Goal: Task Accomplishment & Management: Complete application form

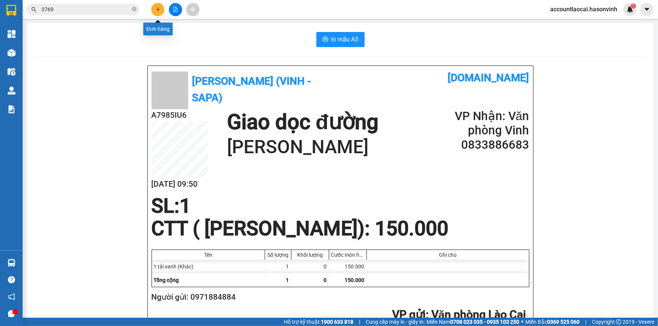
click at [153, 6] on button at bounding box center [157, 9] width 13 height 13
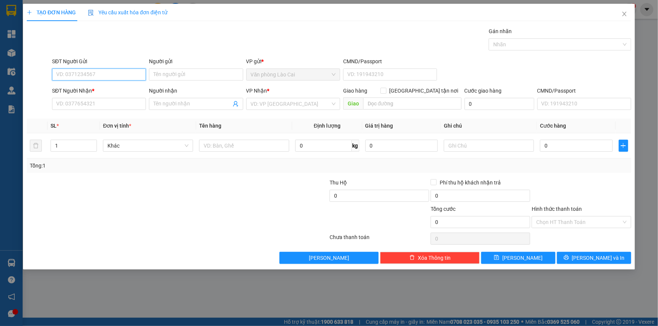
click at [125, 72] on input "SĐT Người Gửi" at bounding box center [99, 75] width 94 height 12
type input "0346920550"
click at [99, 91] on div "0346920550 - Tuyết" at bounding box center [99, 90] width 85 height 8
type input "Tuyết"
type input "0377091947"
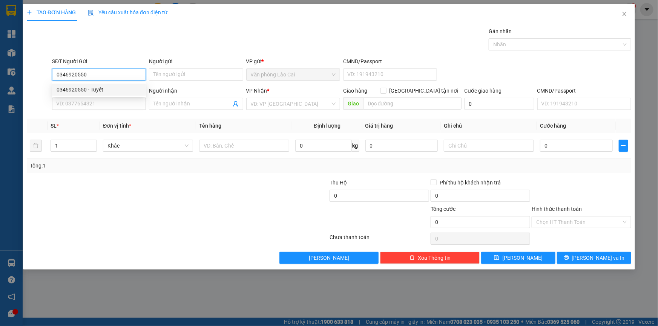
type input "yên lý"
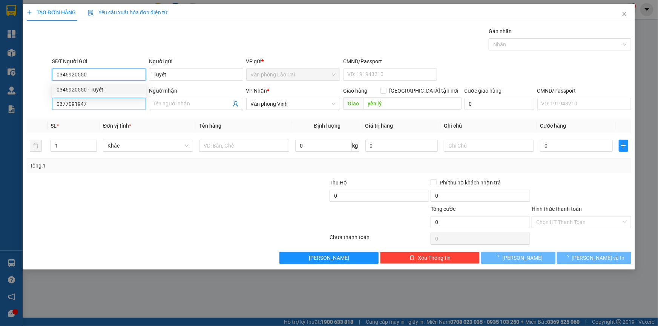
type input "600.000"
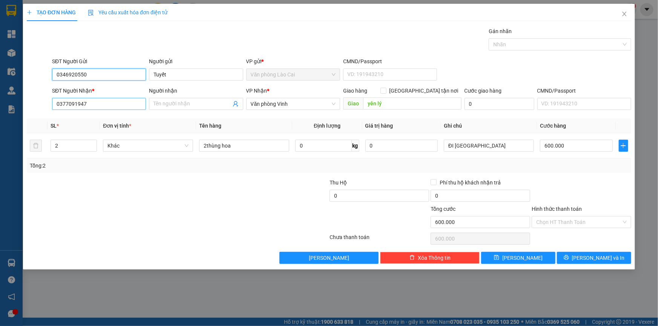
type input "0346920550"
drag, startPoint x: 99, startPoint y: 103, endPoint x: 0, endPoint y: 104, distance: 99.1
click at [0, 104] on div "TẠO ĐƠN HÀNG Yêu cầu xuất hóa đơn điện tử Transit Pickup Surcharge Ids Transit …" at bounding box center [329, 163] width 658 height 326
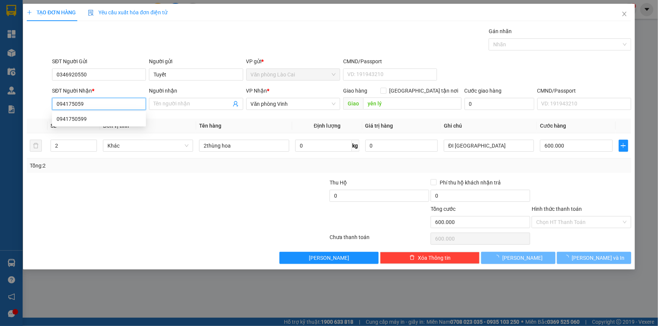
type input "0941750599"
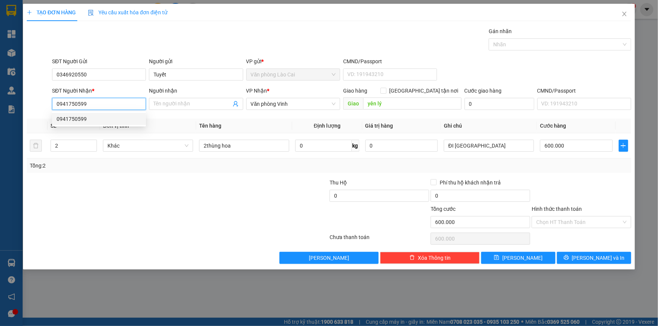
click at [64, 117] on div "0941750599" at bounding box center [99, 119] width 85 height 8
type input "550.000"
type input "0941750599"
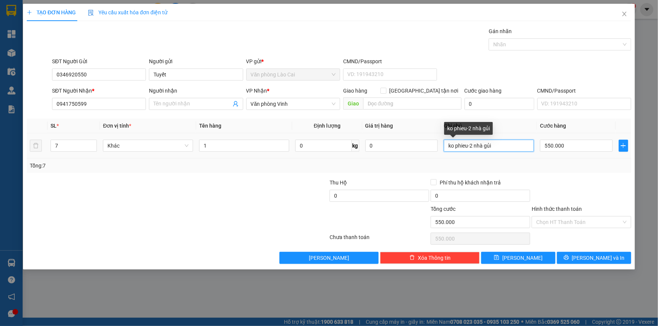
drag, startPoint x: 514, startPoint y: 148, endPoint x: 320, endPoint y: 138, distance: 194.4
click at [320, 138] on tr "7 Khác 1 0 kg 0 ko phieu-2 nhà gủi 550.000" at bounding box center [329, 145] width 604 height 25
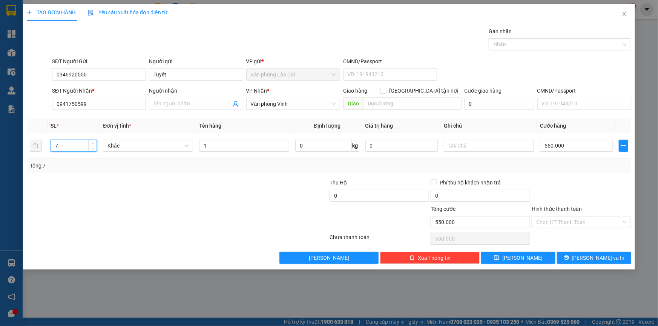
drag, startPoint x: 58, startPoint y: 146, endPoint x: 26, endPoint y: 146, distance: 32.0
click at [26, 146] on div "TẠO ĐƠN HÀNG Yêu cầu xuất hóa đơn điện tử Transit Pickup Surcharge Ids Transit …" at bounding box center [329, 137] width 612 height 266
type input "1"
click at [245, 148] on input "1" at bounding box center [244, 146] width 90 height 12
type input "1 thùng"
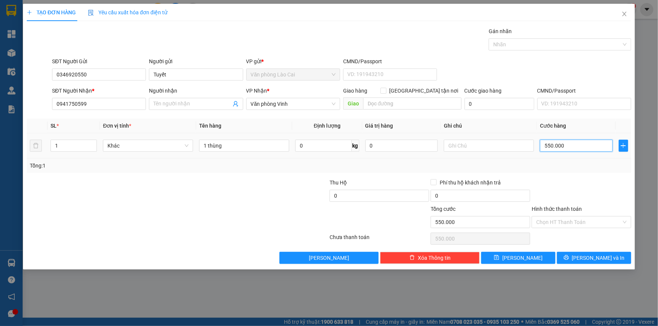
click at [584, 149] on input "550.000" at bounding box center [576, 146] width 73 height 12
type input "1"
type input "10"
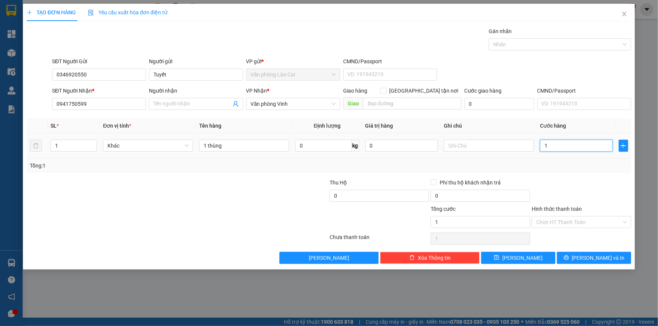
type input "10"
type input "100"
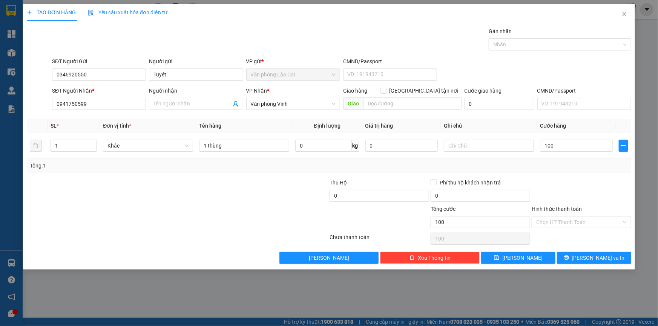
type input "100.000"
click at [585, 168] on div "Tổng: 1" at bounding box center [329, 166] width 598 height 8
click at [604, 255] on span "[PERSON_NAME] và In" at bounding box center [598, 258] width 53 height 8
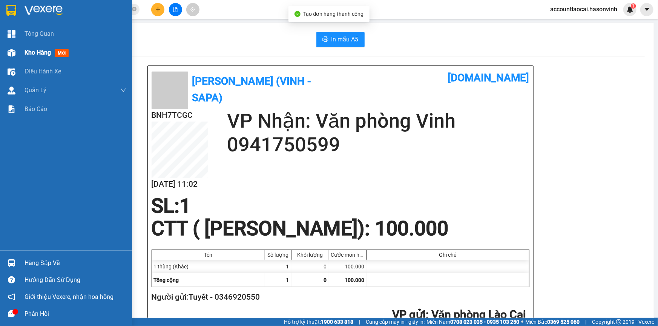
click at [36, 53] on span "Kho hàng" at bounding box center [38, 52] width 26 height 7
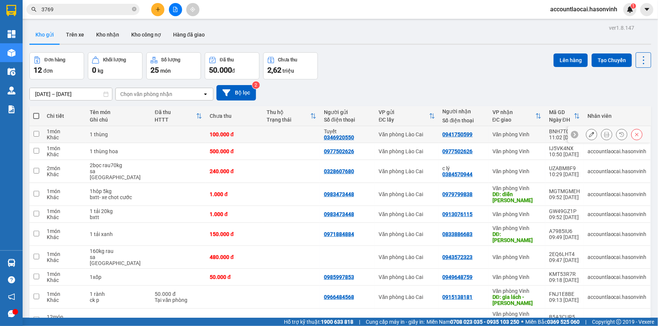
click at [604, 132] on icon at bounding box center [606, 134] width 5 height 5
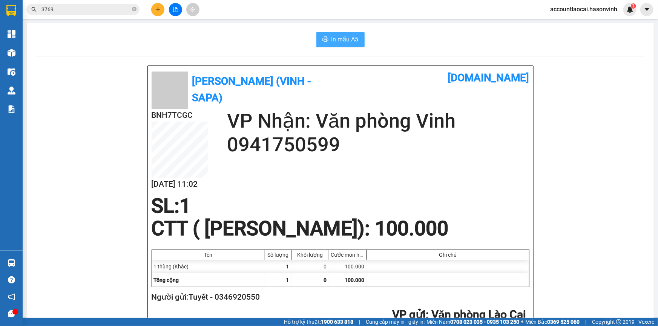
click at [352, 38] on span "In mẫu A5" at bounding box center [344, 39] width 27 height 9
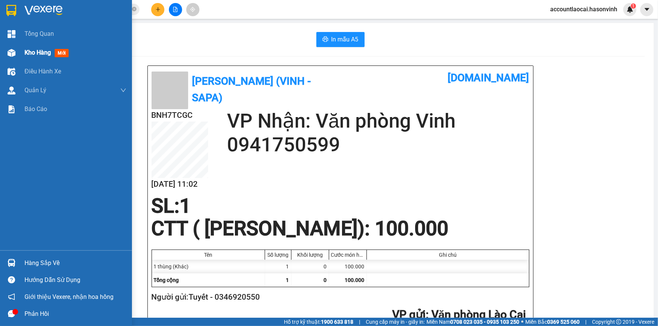
click at [29, 49] on span "Kho hàng" at bounding box center [38, 52] width 26 height 7
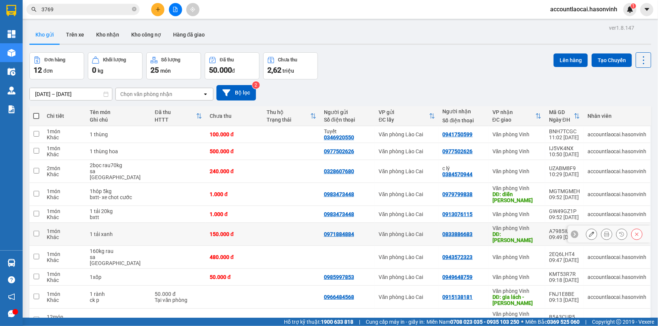
scroll to position [34, 0]
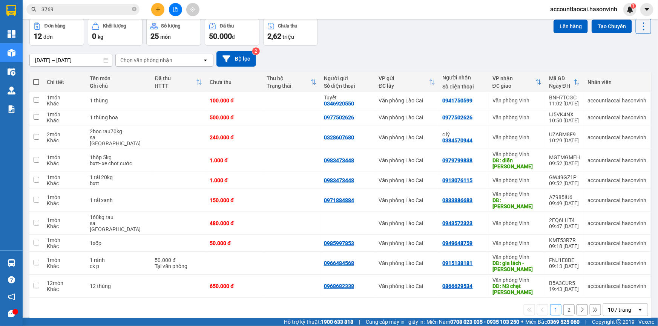
click at [563, 305] on button "2" at bounding box center [568, 310] width 11 height 11
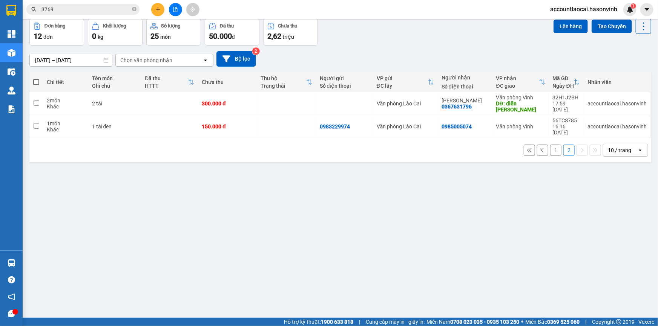
click at [554, 145] on button "1" at bounding box center [555, 150] width 11 height 11
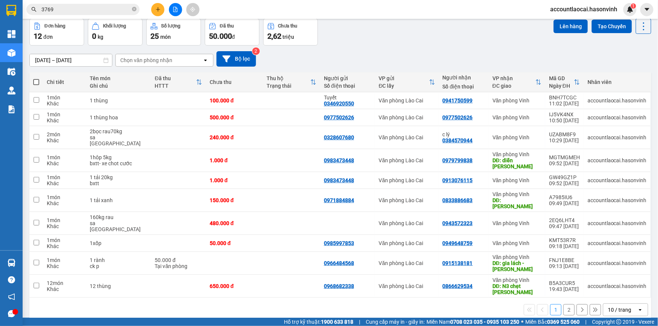
click at [563, 305] on button "2" at bounding box center [568, 310] width 11 height 11
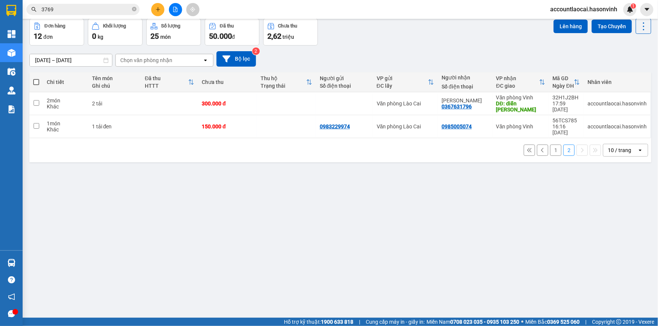
click at [550, 145] on button "1" at bounding box center [555, 150] width 11 height 11
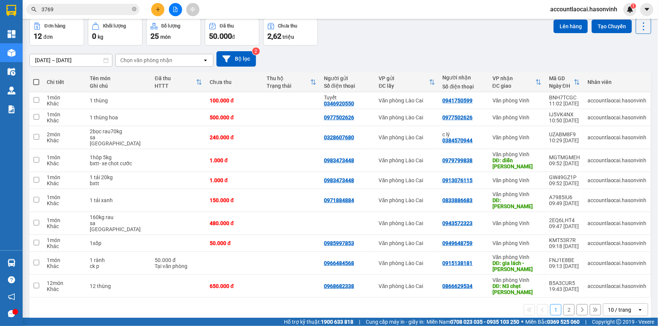
click at [536, 80] on icon at bounding box center [538, 82] width 6 height 6
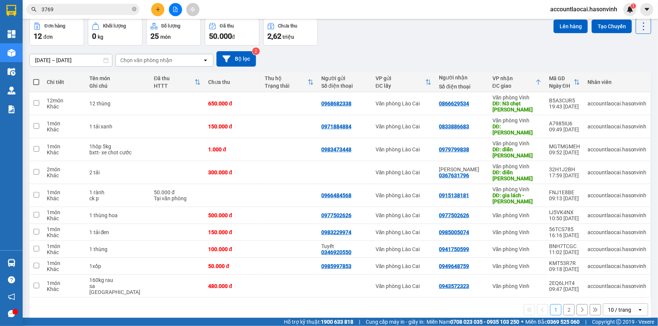
click at [156, 10] on icon "plus" at bounding box center [157, 9] width 5 height 5
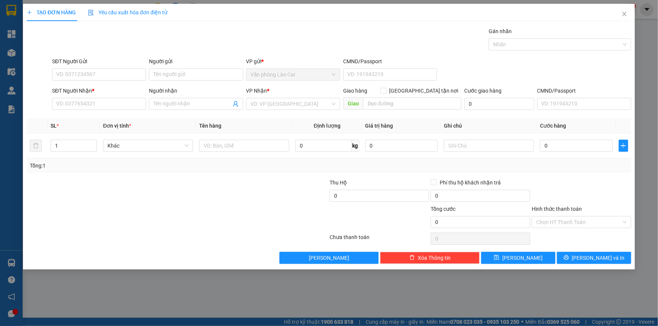
click at [120, 113] on div "SĐT Người Nhận * VD: 0377654321" at bounding box center [99, 100] width 94 height 26
click at [120, 108] on input "SĐT Người Nhận *" at bounding box center [99, 104] width 94 height 12
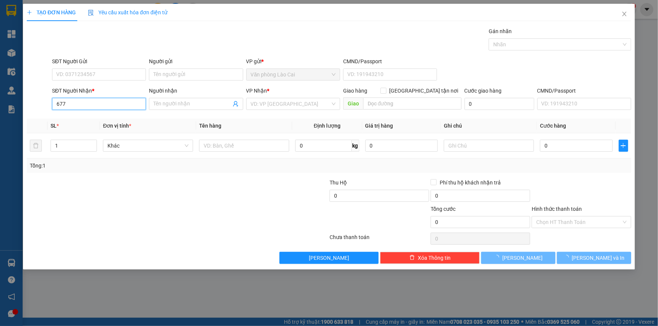
click at [104, 106] on input "677" at bounding box center [99, 104] width 94 height 12
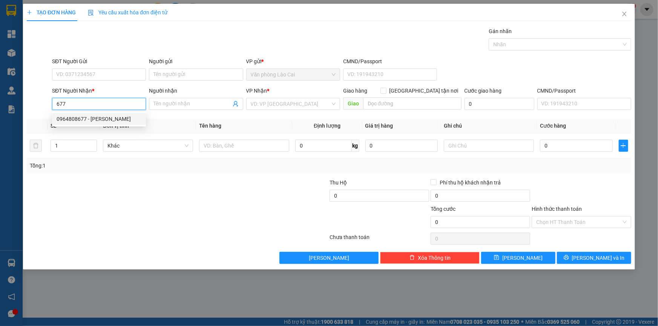
click at [76, 119] on div "0964808677 - [PERSON_NAME]" at bounding box center [99, 119] width 85 height 8
type input "0964808677"
type input "[PERSON_NAME]"
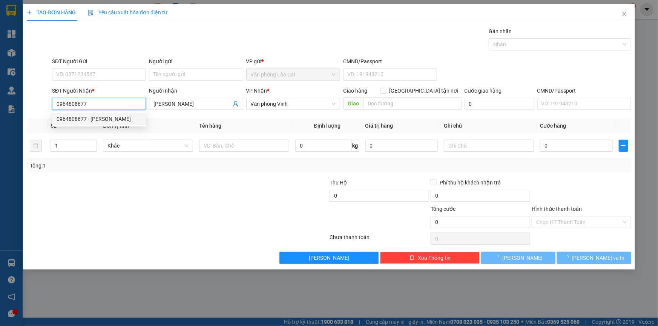
type input "720.000"
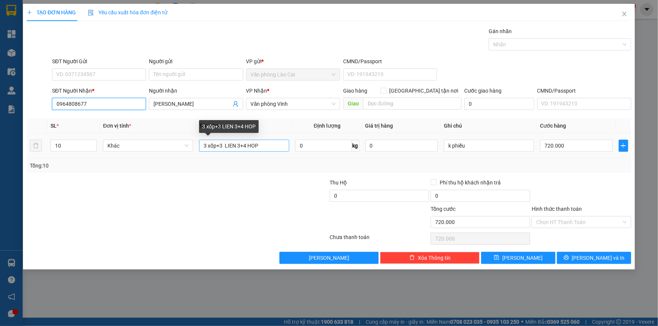
type input "0964808677"
drag, startPoint x: 208, startPoint y: 144, endPoint x: 200, endPoint y: 144, distance: 8.3
click at [200, 144] on input "3 xốp+3 LIEN 3+4 HOP" at bounding box center [244, 146] width 90 height 12
click at [245, 145] on input "5 xốp+3 LIEN 3+4 HOP" at bounding box center [244, 146] width 90 height 12
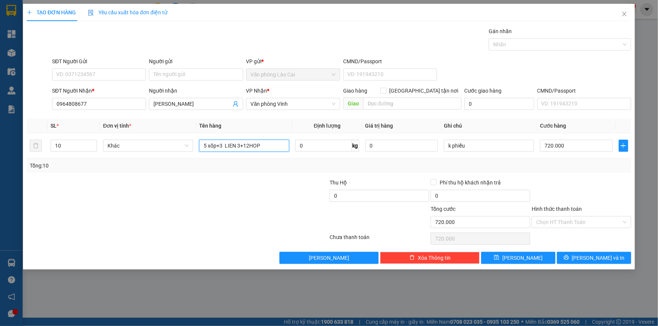
type input "5 xốp+3 LIEN 3+12HOP"
click at [267, 182] on div at bounding box center [278, 192] width 101 height 26
click at [570, 149] on input "720.000" at bounding box center [576, 146] width 73 height 12
type input "1"
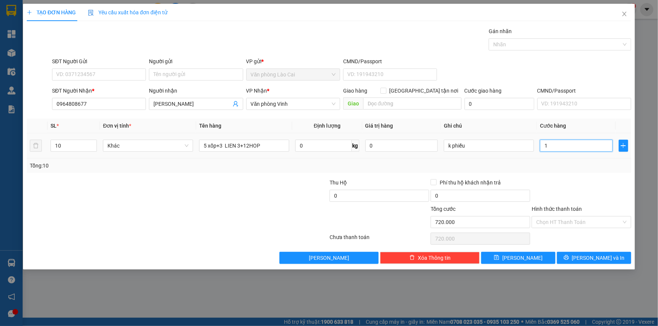
type input "1"
type input "13"
type input "130"
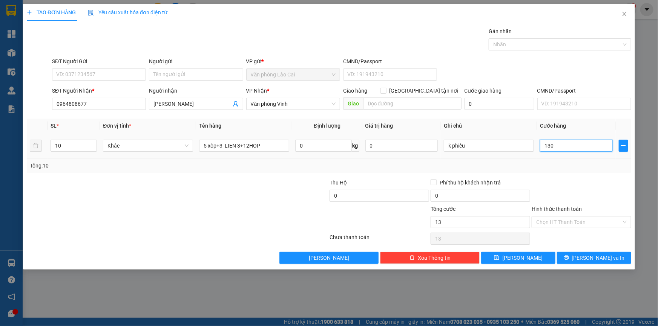
type input "130"
type input "1.300"
type input "130"
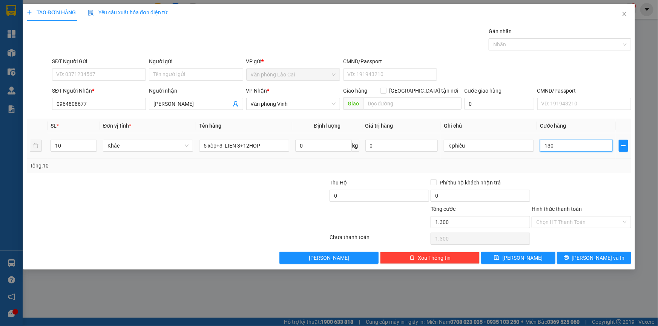
type input "130"
type input "13"
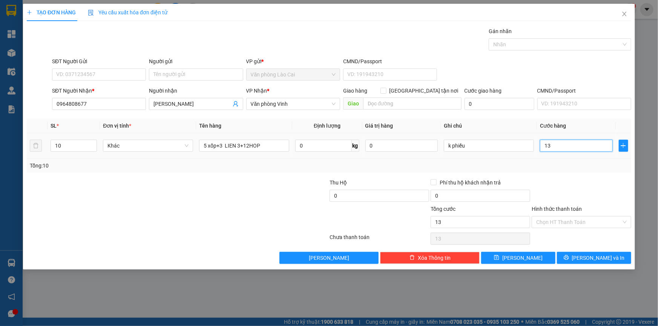
type input "132"
type input "1.320"
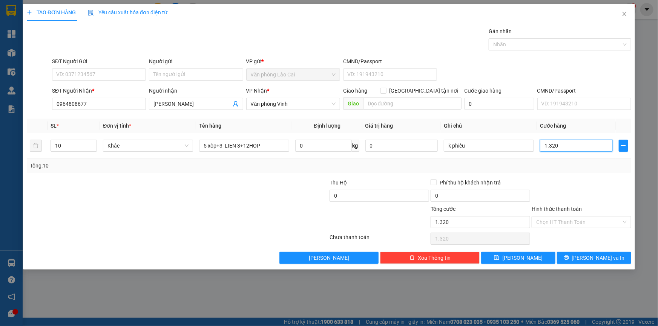
type input "1.320"
type input "1.320.000"
click at [573, 172] on div "Tổng: 10" at bounding box center [329, 166] width 604 height 14
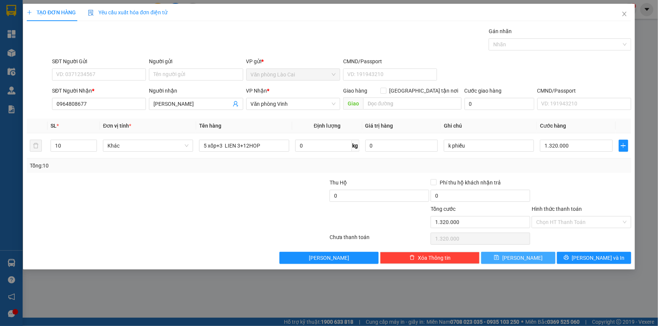
click at [544, 257] on button "[PERSON_NAME]" at bounding box center [518, 258] width 74 height 12
type input "0"
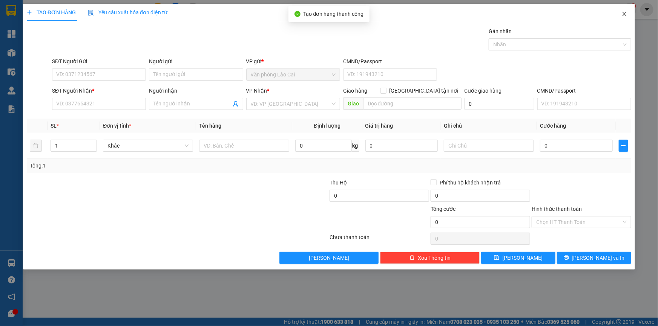
click at [622, 13] on icon "close" at bounding box center [624, 14] width 6 height 6
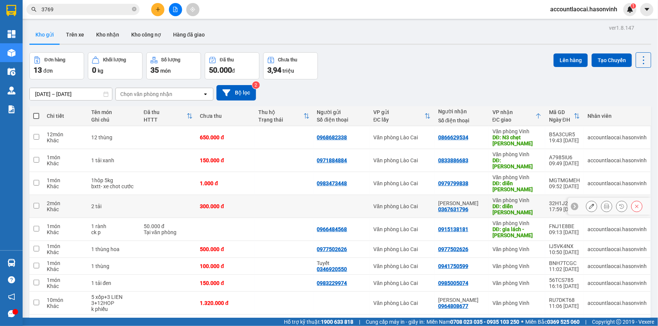
click at [530, 204] on div "DĐ: diễn [PERSON_NAME]" at bounding box center [516, 210] width 49 height 12
checkbox input "true"
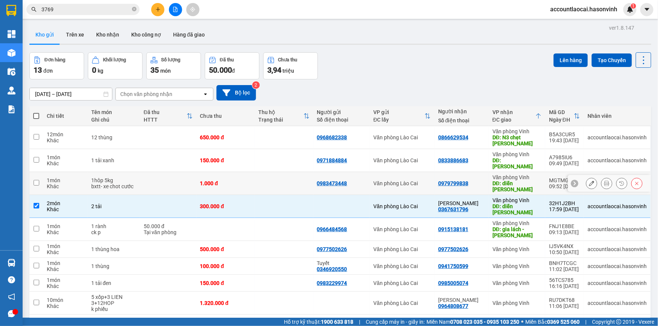
click at [528, 181] on div "DĐ: diễn [PERSON_NAME]" at bounding box center [516, 187] width 49 height 12
checkbox input "true"
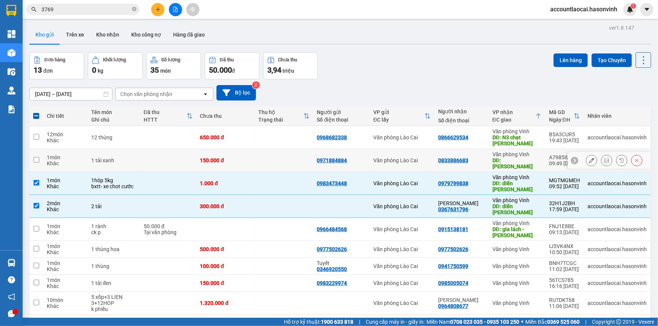
click at [528, 155] on div "Văn phòng Vinh" at bounding box center [516, 155] width 49 height 6
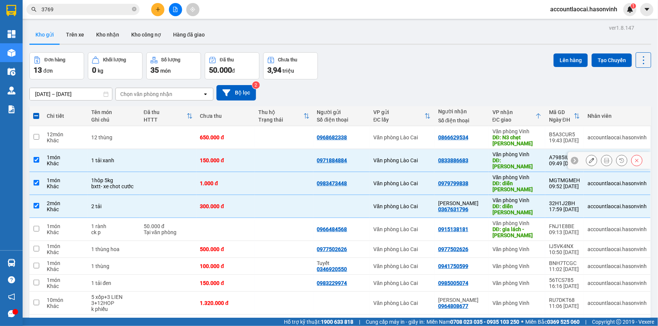
checkbox input "true"
click at [529, 135] on div "DĐ: N3 chẹt [PERSON_NAME]" at bounding box center [516, 141] width 49 height 12
checkbox input "true"
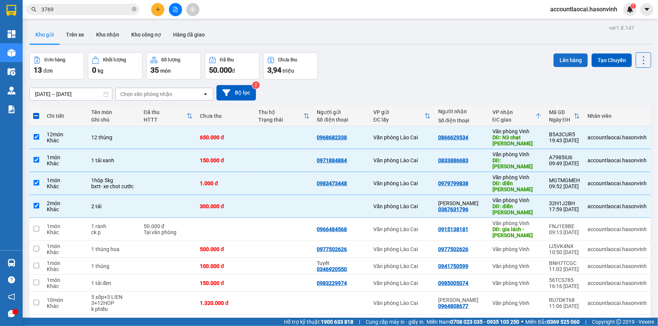
click at [559, 60] on button "Lên hàng" at bounding box center [570, 61] width 34 height 14
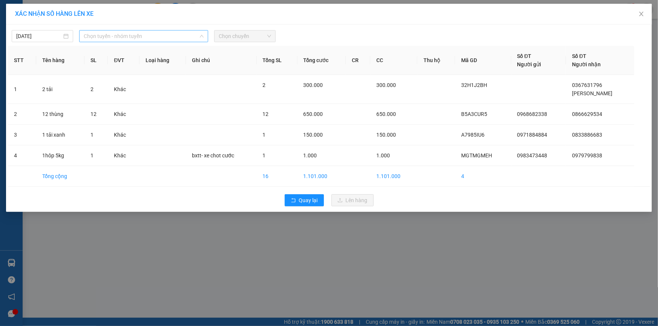
click at [149, 37] on span "Chọn tuyến - nhóm tuyến" at bounding box center [144, 36] width 120 height 11
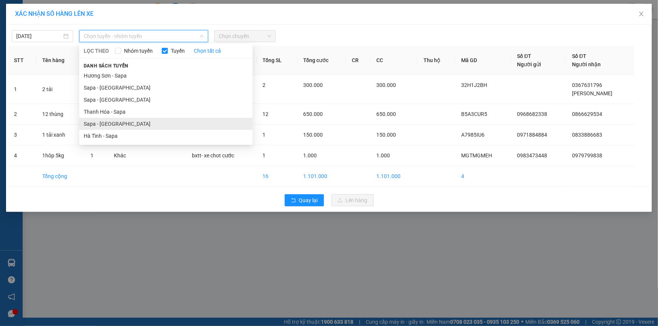
click at [118, 124] on li "Sapa - [GEOGRAPHIC_DATA]" at bounding box center [165, 124] width 173 height 12
click at [103, 37] on span "Sapa - [GEOGRAPHIC_DATA]" at bounding box center [144, 36] width 120 height 11
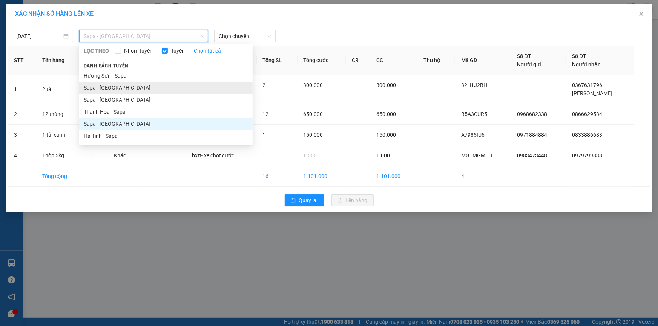
click at [117, 86] on li "Sapa - [GEOGRAPHIC_DATA]" at bounding box center [165, 88] width 173 height 12
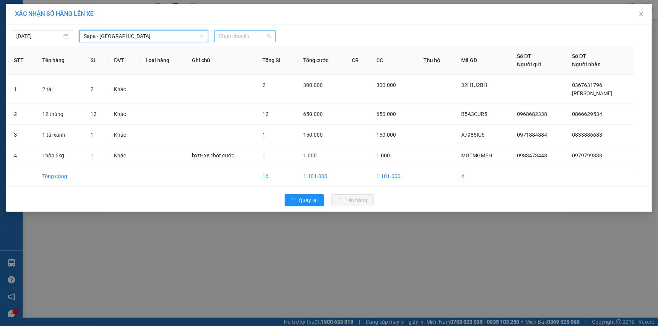
click at [243, 34] on span "Chọn chuyến" at bounding box center [245, 36] width 52 height 11
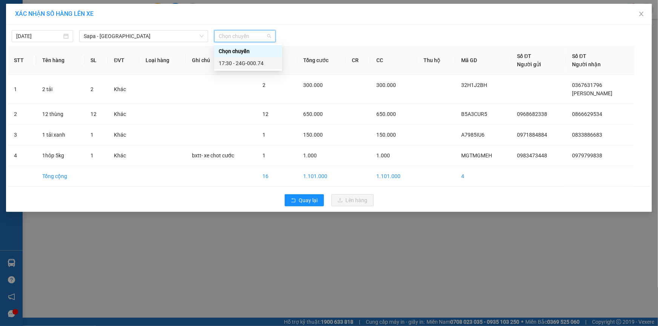
click at [248, 63] on div "17:30 - 24G-000.74" at bounding box center [248, 63] width 59 height 8
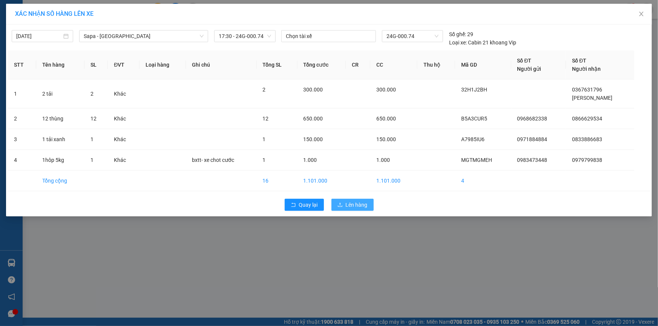
click at [355, 201] on span "Lên hàng" at bounding box center [357, 205] width 22 height 8
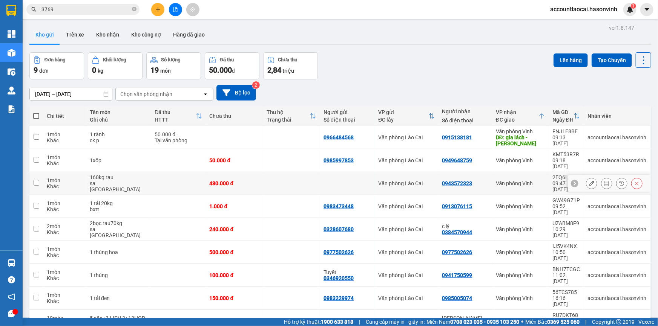
click at [251, 181] on div "480.000 đ" at bounding box center [234, 184] width 49 height 6
checkbox input "true"
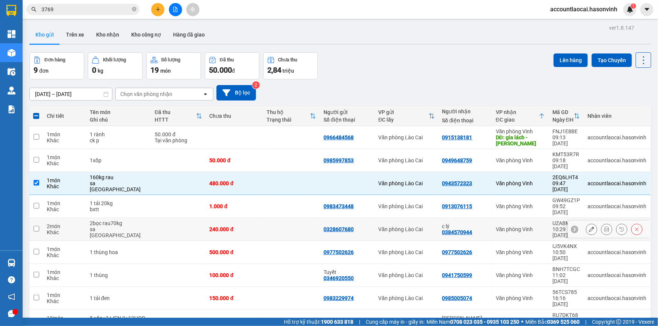
click at [243, 227] on div "240.000 đ" at bounding box center [234, 230] width 49 height 6
checkbox input "true"
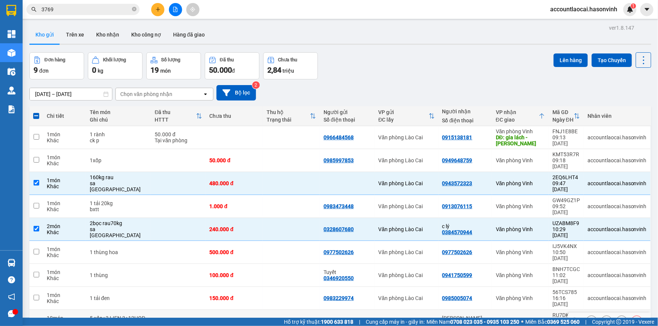
click at [253, 319] on div "1.320.000 đ" at bounding box center [234, 322] width 49 height 6
checkbox input "true"
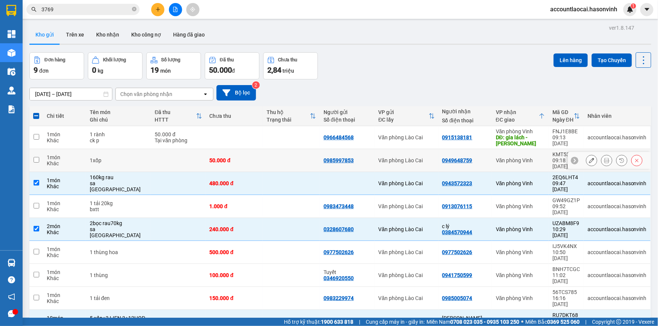
click at [472, 151] on td "0949648759" at bounding box center [465, 160] width 54 height 23
checkbox input "true"
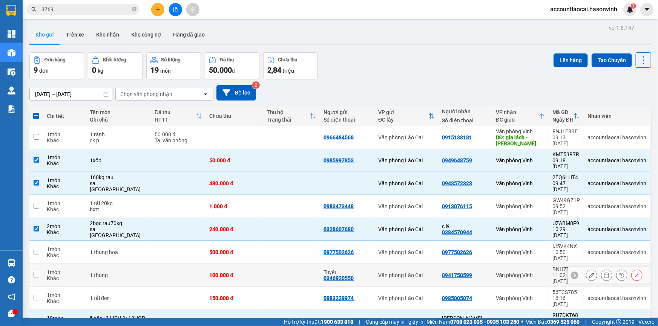
click at [263, 264] on td at bounding box center [291, 275] width 57 height 23
checkbox input "true"
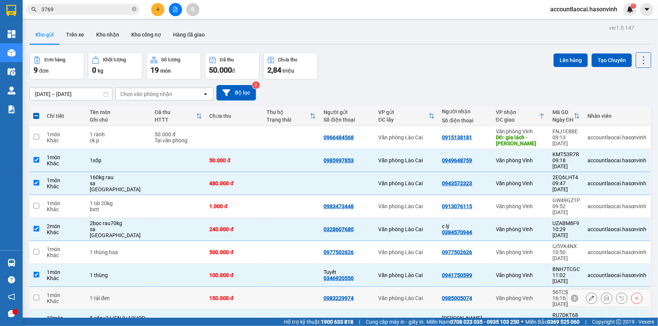
click at [253, 296] on div "150.000 đ" at bounding box center [234, 299] width 49 height 6
checkbox input "true"
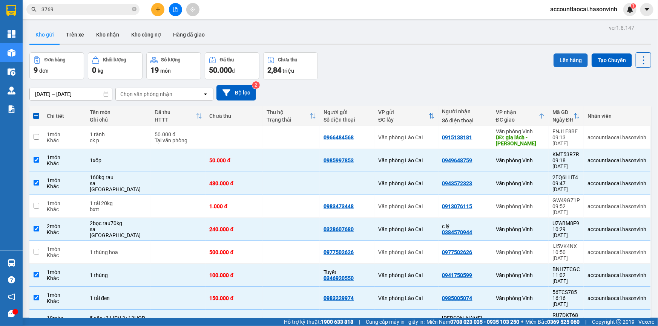
click at [564, 61] on button "Lên hàng" at bounding box center [570, 61] width 34 height 14
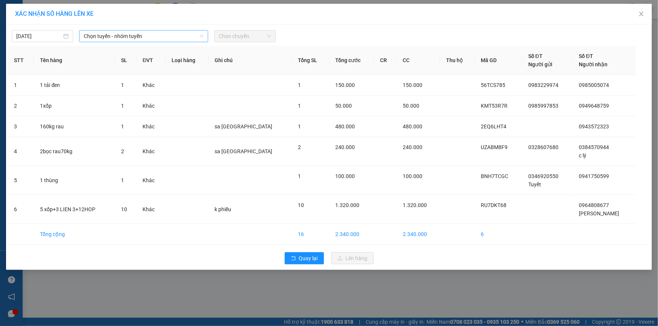
click at [149, 31] on span "Chọn tuyến - nhóm tuyến" at bounding box center [144, 36] width 120 height 11
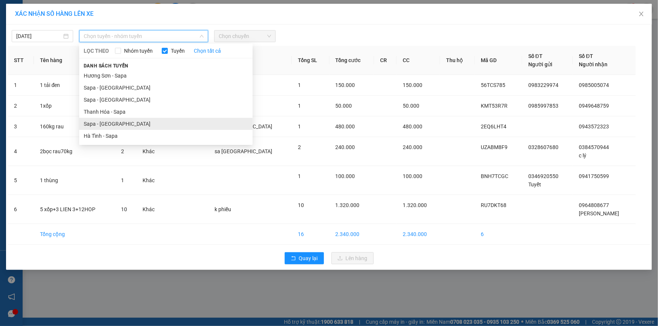
click at [128, 128] on li "Sapa - [GEOGRAPHIC_DATA]" at bounding box center [165, 124] width 173 height 12
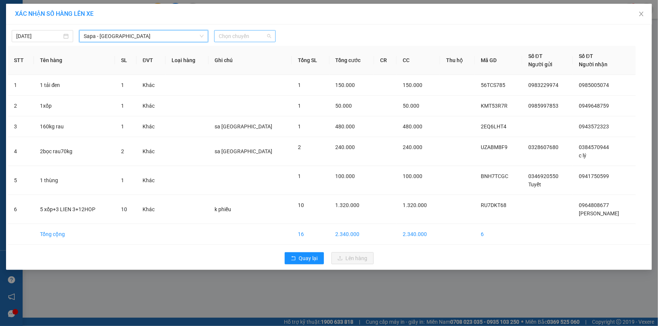
click at [259, 36] on span "Chọn chuyến" at bounding box center [245, 36] width 52 height 11
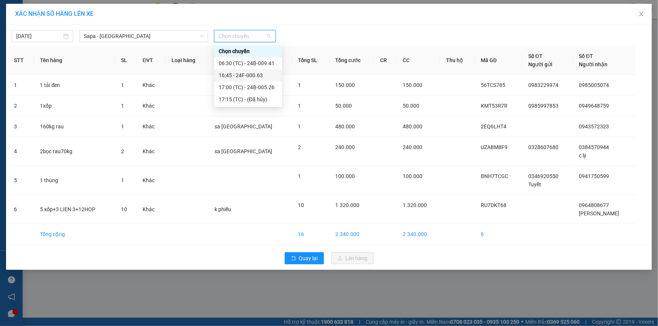
click at [262, 76] on div "16:45 - 24F-000.63" at bounding box center [248, 75] width 59 height 8
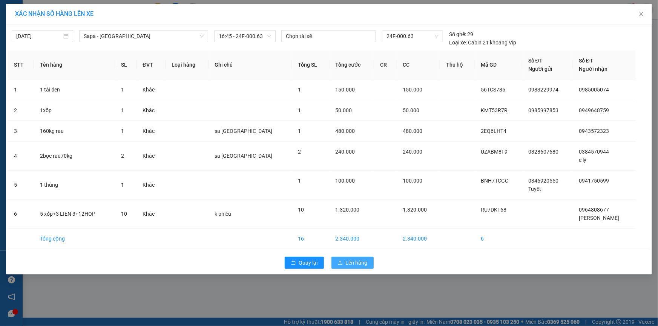
click at [354, 263] on span "Lên hàng" at bounding box center [357, 263] width 22 height 8
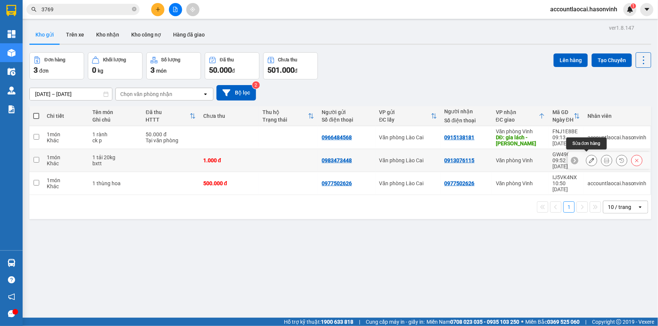
click at [591, 156] on button at bounding box center [591, 160] width 11 height 13
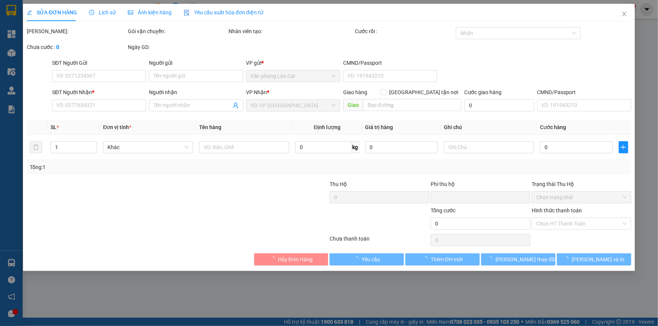
type input "0983473448"
type input "0913076115"
type input "0"
type input "1.000"
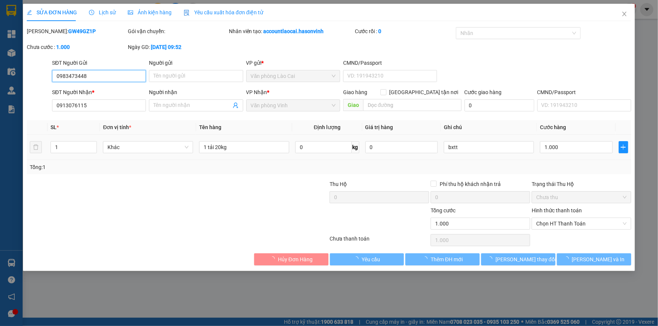
click at [569, 146] on td "1.000" at bounding box center [576, 147] width 79 height 25
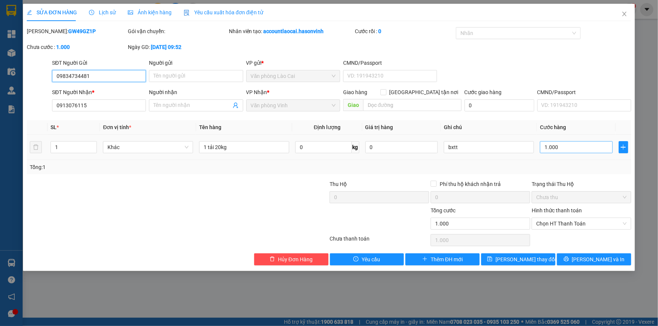
type input "09834734481"
click at [567, 151] on input "1.000" at bounding box center [576, 147] width 73 height 12
type input "1"
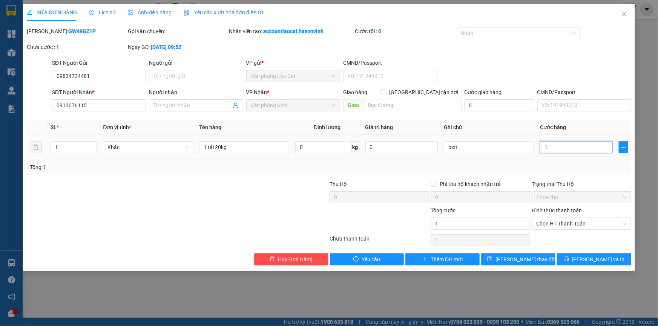
type input "10"
type input "100"
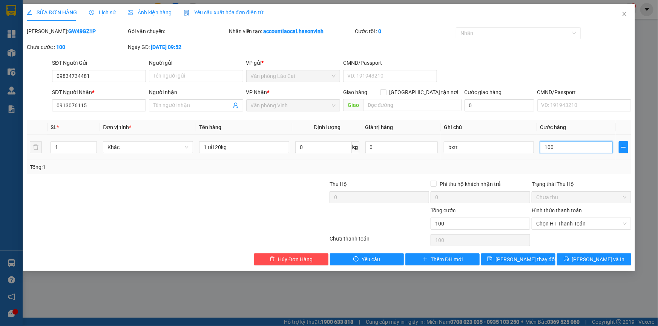
type input "100"
type input "100.000"
click at [574, 173] on div "Tổng: 1" at bounding box center [329, 167] width 604 height 14
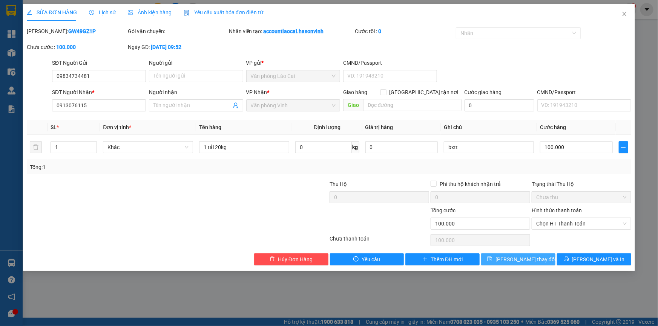
click at [537, 259] on button "[PERSON_NAME] thay đổi" at bounding box center [518, 260] width 74 height 12
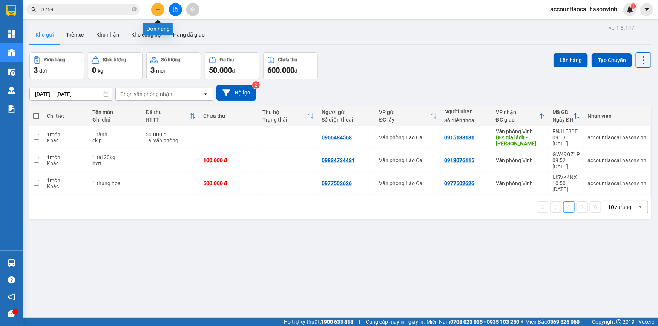
click at [154, 8] on button at bounding box center [157, 9] width 13 height 13
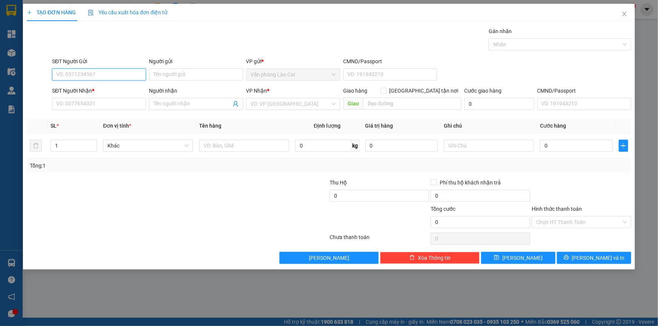
click at [101, 72] on input "SĐT Người Gửi" at bounding box center [99, 75] width 94 height 12
type input "0868391198"
click at [99, 109] on input "SĐT Người Nhận *" at bounding box center [99, 104] width 94 height 12
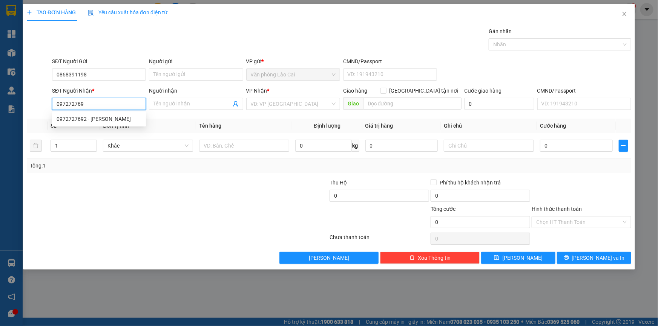
type input "0972727692"
click at [95, 116] on div "0972727692 - [PERSON_NAME]" at bounding box center [99, 119] width 85 height 8
type input "Thủy"
type input "200.000"
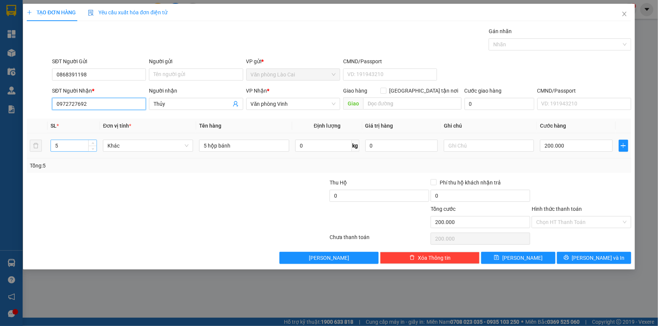
type input "0972727692"
drag, startPoint x: 66, startPoint y: 144, endPoint x: 0, endPoint y: 144, distance: 66.0
click at [0, 144] on div "TẠO ĐƠN HÀNG Yêu cầu xuất hóa đơn điện tử Transit Pickup Surcharge Ids Transit …" at bounding box center [329, 163] width 658 height 326
type input "4"
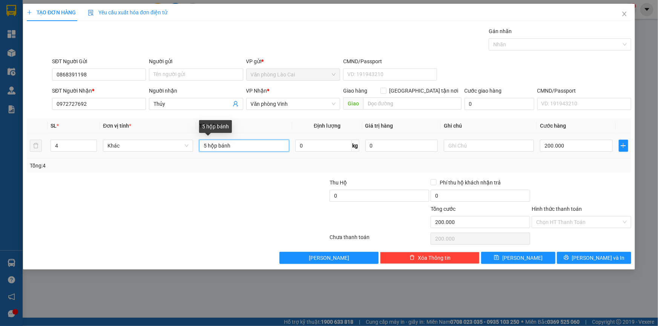
click at [35, 144] on tr "4 Khác 5 hộp bánh 0 kg 0 200.000" at bounding box center [329, 145] width 604 height 25
type input "4 hộp"
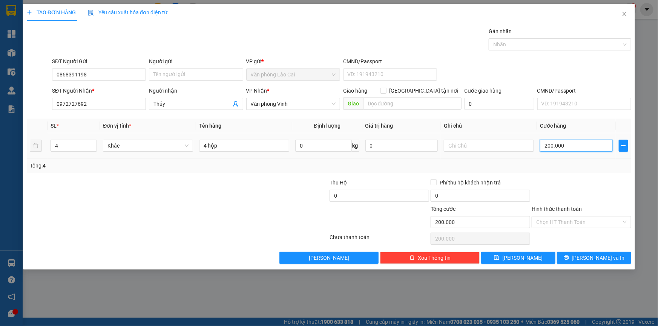
click at [571, 148] on input "200.000" at bounding box center [576, 146] width 73 height 12
click at [40, 146] on tr "4 Khác 4 hộp 0 kg 0 200.000" at bounding box center [329, 145] width 604 height 25
type input "5"
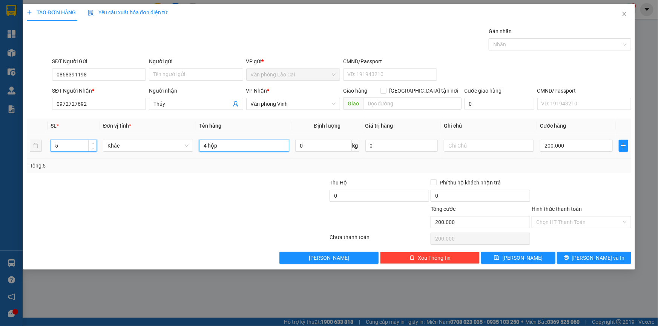
click at [236, 146] on input "4 hộp" at bounding box center [244, 146] width 90 height 12
type input "4 hộp +1 tải"
click at [236, 166] on div "Tổng: 5" at bounding box center [142, 166] width 224 height 8
click at [569, 147] on input "200.000" at bounding box center [576, 146] width 73 height 12
type input "2"
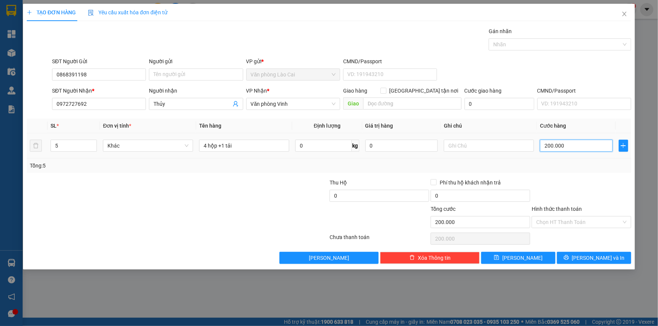
type input "2"
type input "25"
type input "250"
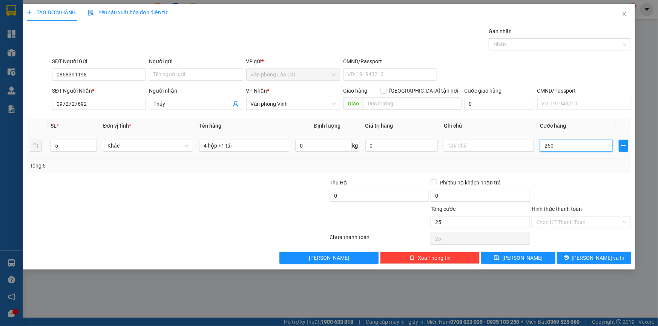
type input "250"
type input "250.000"
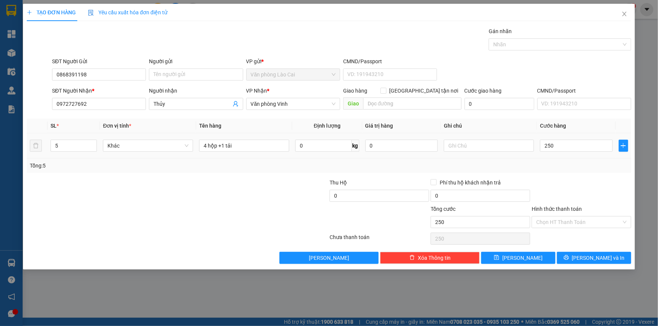
type input "250.000"
click at [580, 191] on div at bounding box center [581, 192] width 101 height 26
click at [600, 258] on span "[PERSON_NAME] và In" at bounding box center [598, 258] width 53 height 8
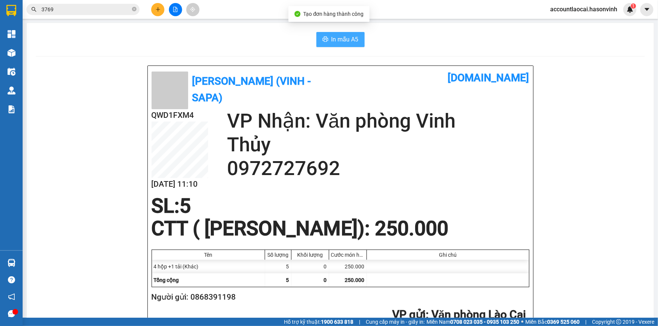
click at [345, 36] on span "In mẫu A5" at bounding box center [344, 39] width 27 height 9
